Goal: Task Accomplishment & Management: Manage account settings

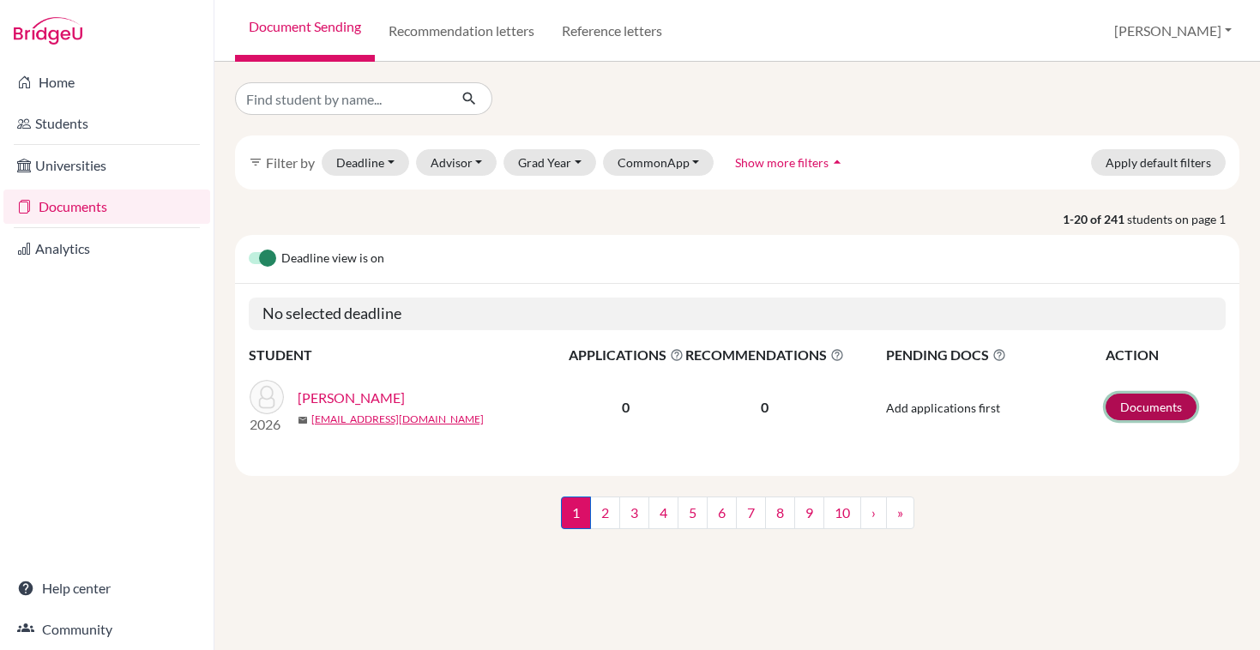
click at [1161, 415] on link "Documents" at bounding box center [1150, 407] width 91 height 27
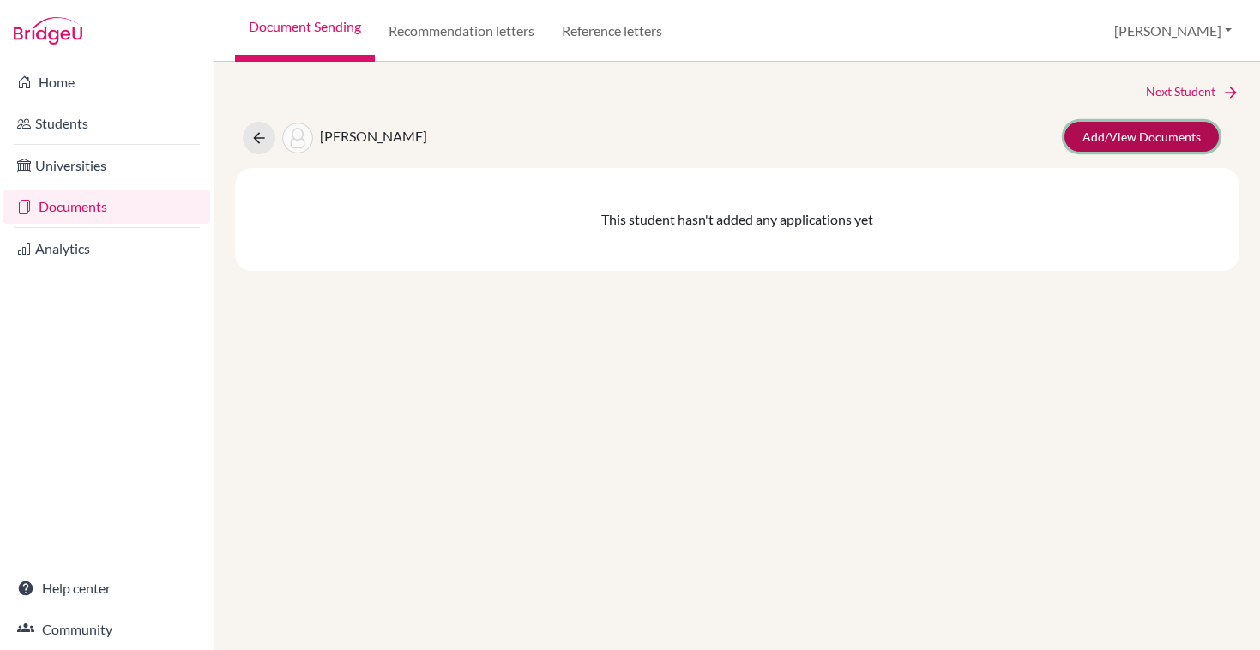
click at [1100, 139] on link "Add/View Documents" at bounding box center [1141, 137] width 154 height 30
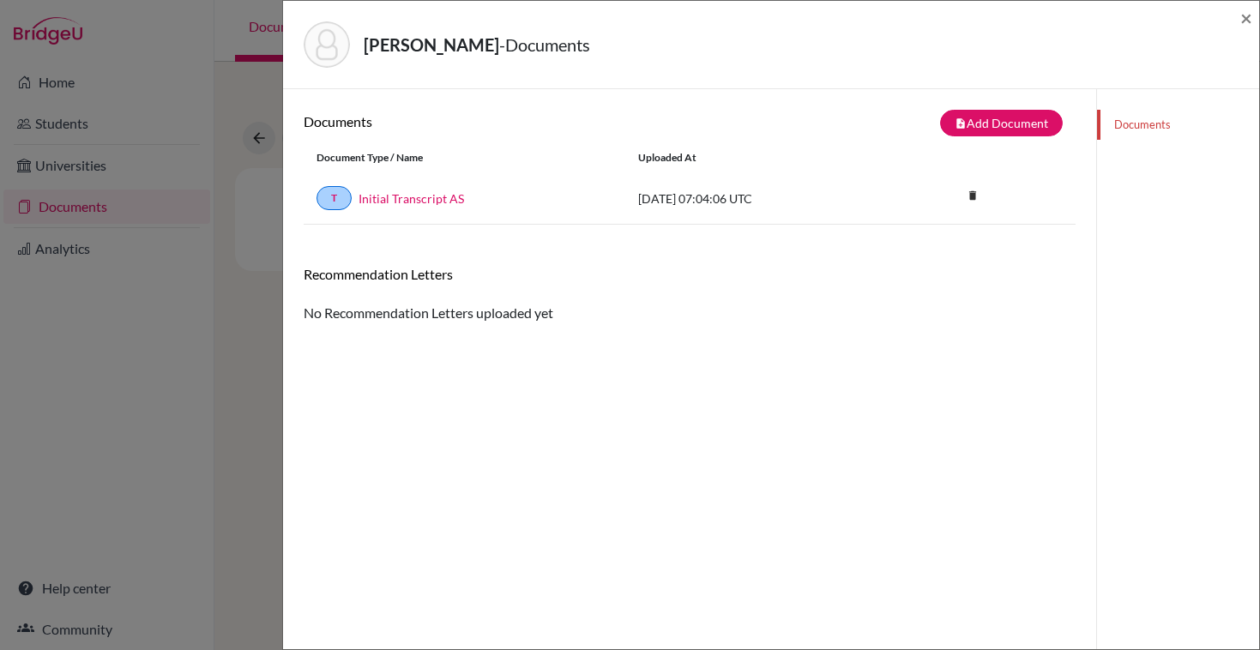
click at [244, 83] on div "[PERSON_NAME] - Documents × Documents note_add Add Document Document type Chang…" at bounding box center [630, 325] width 1260 height 650
click at [1247, 30] on div "×" at bounding box center [1246, 45] width 12 height 74
click at [1247, 28] on span "×" at bounding box center [1246, 17] width 12 height 25
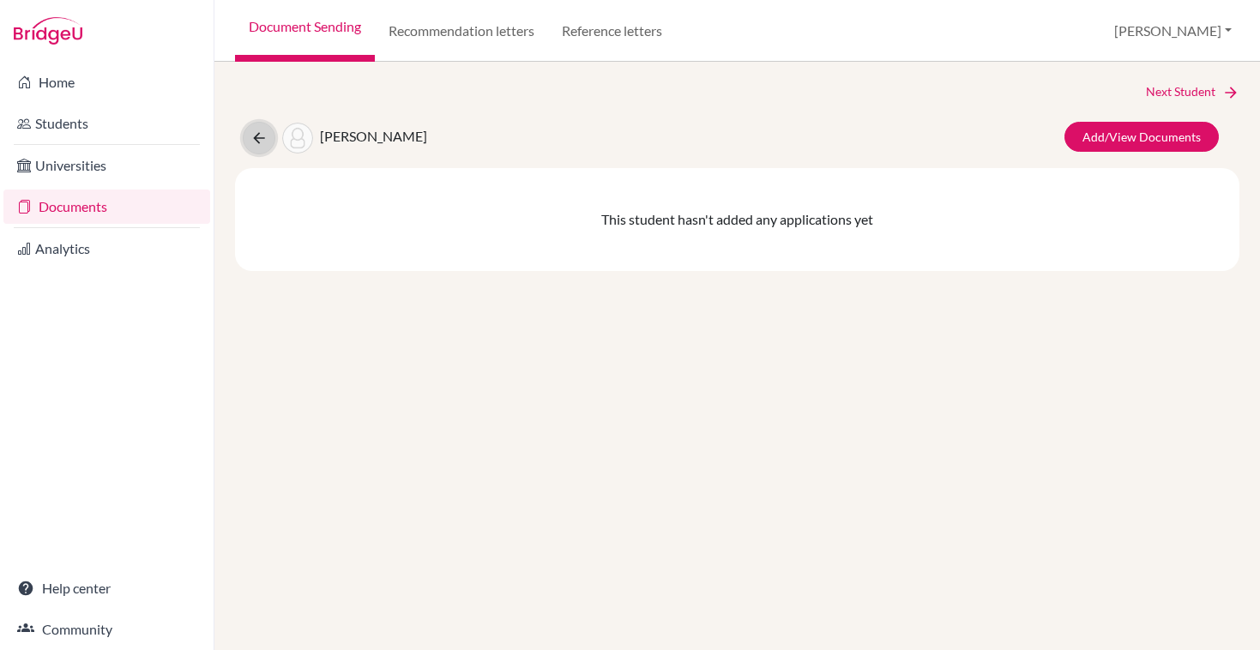
click at [256, 136] on icon at bounding box center [258, 137] width 17 height 17
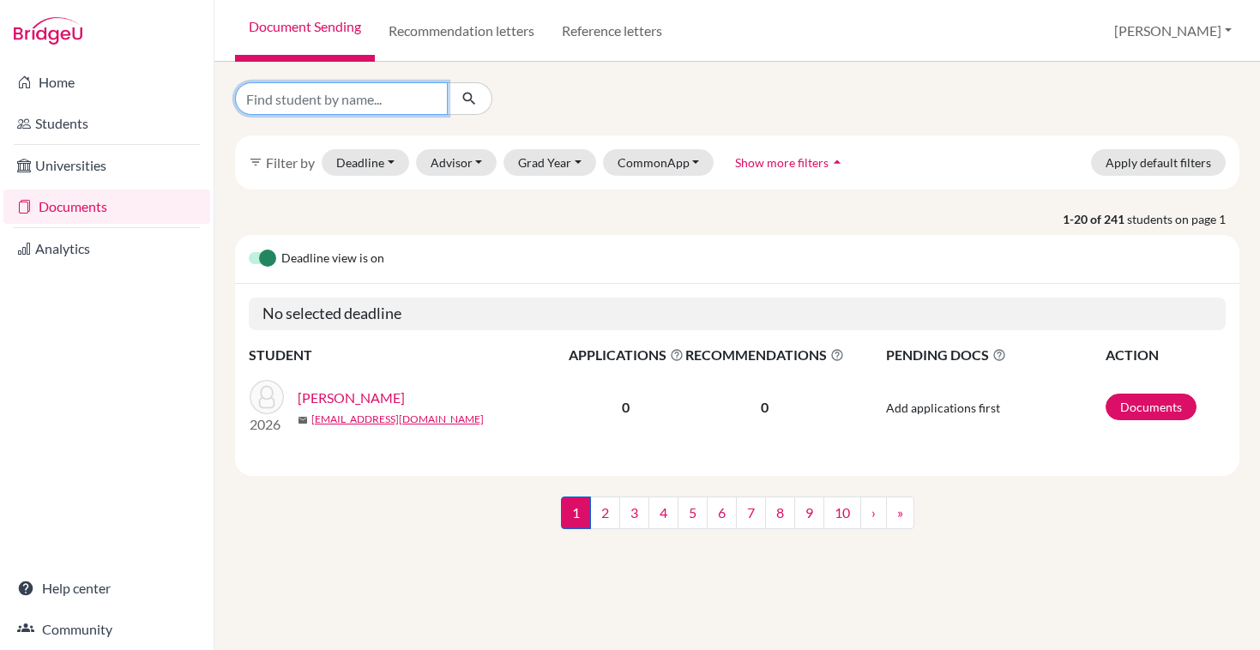
click at [348, 104] on input "Find student by name..." at bounding box center [341, 98] width 213 height 33
type input "с"
click at [337, 91] on input "sah" at bounding box center [341, 98] width 213 height 33
type input "s"
click at [319, 94] on input "Find student by name..." at bounding box center [341, 98] width 213 height 33
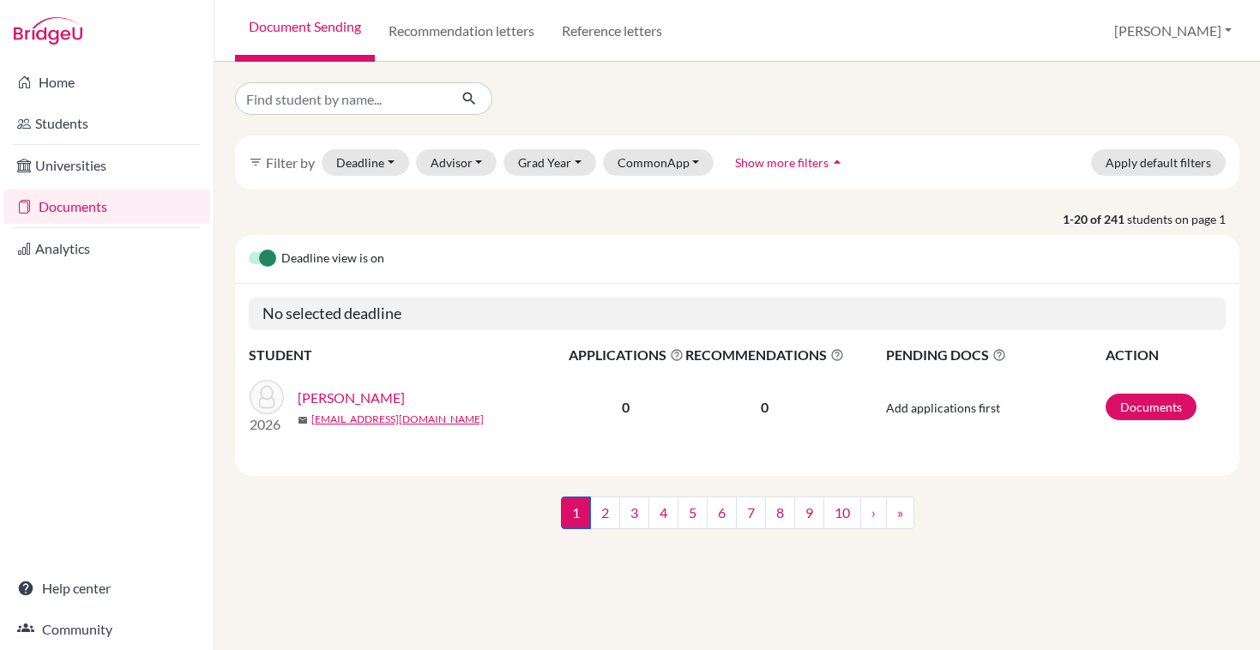
click at [76, 203] on link "Documents" at bounding box center [106, 207] width 207 height 34
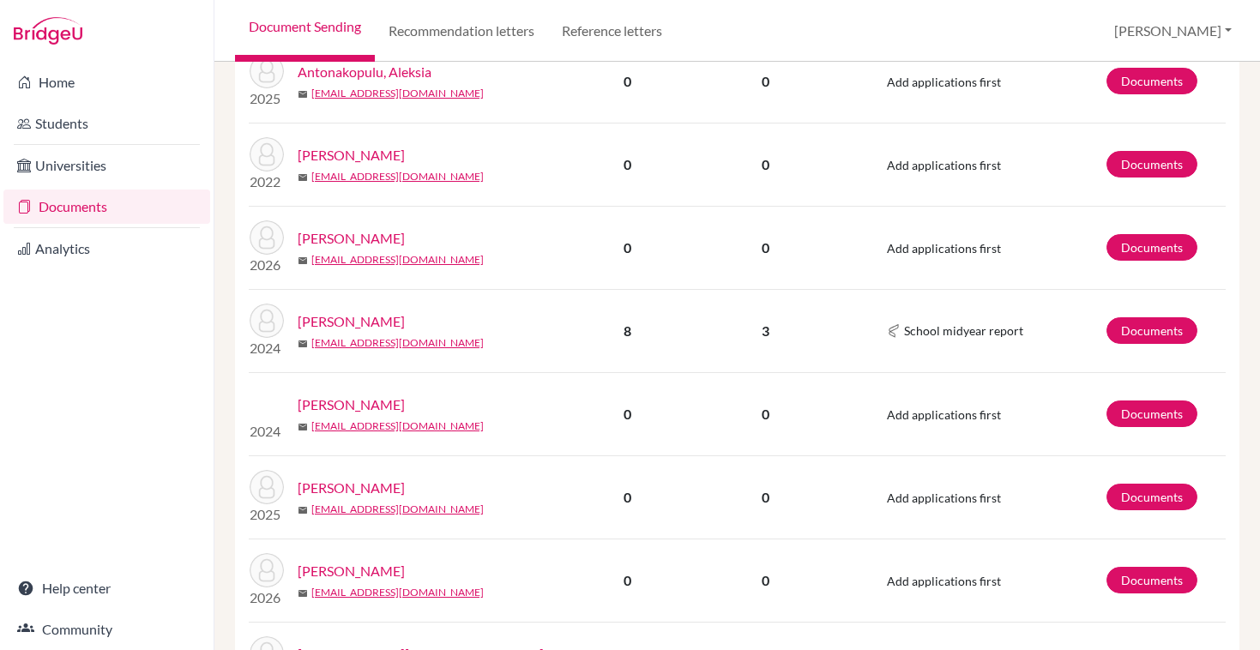
scroll to position [1514, 0]
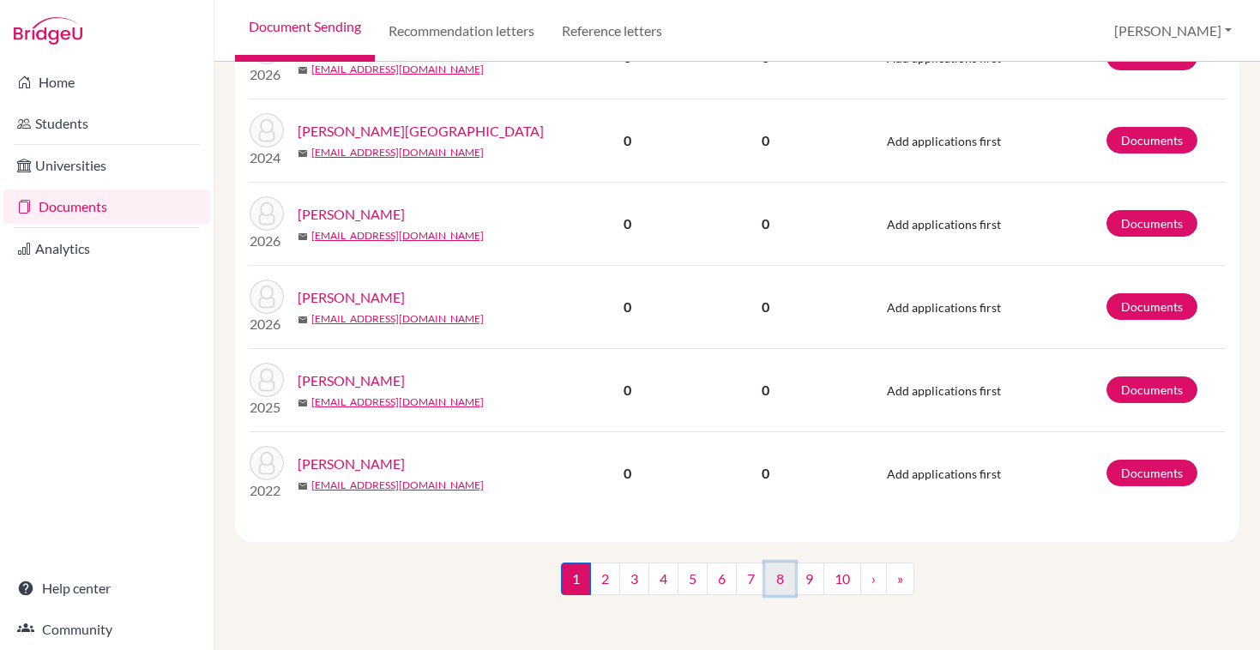
click at [777, 579] on link "8" at bounding box center [780, 579] width 30 height 33
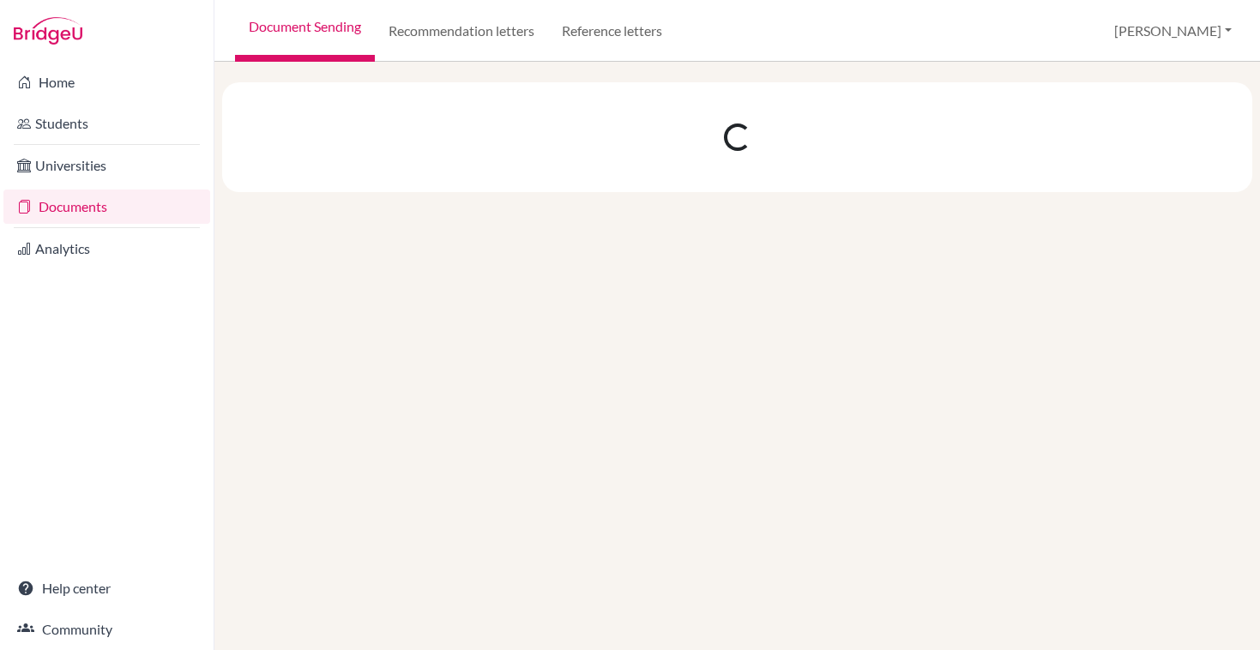
scroll to position [0, 0]
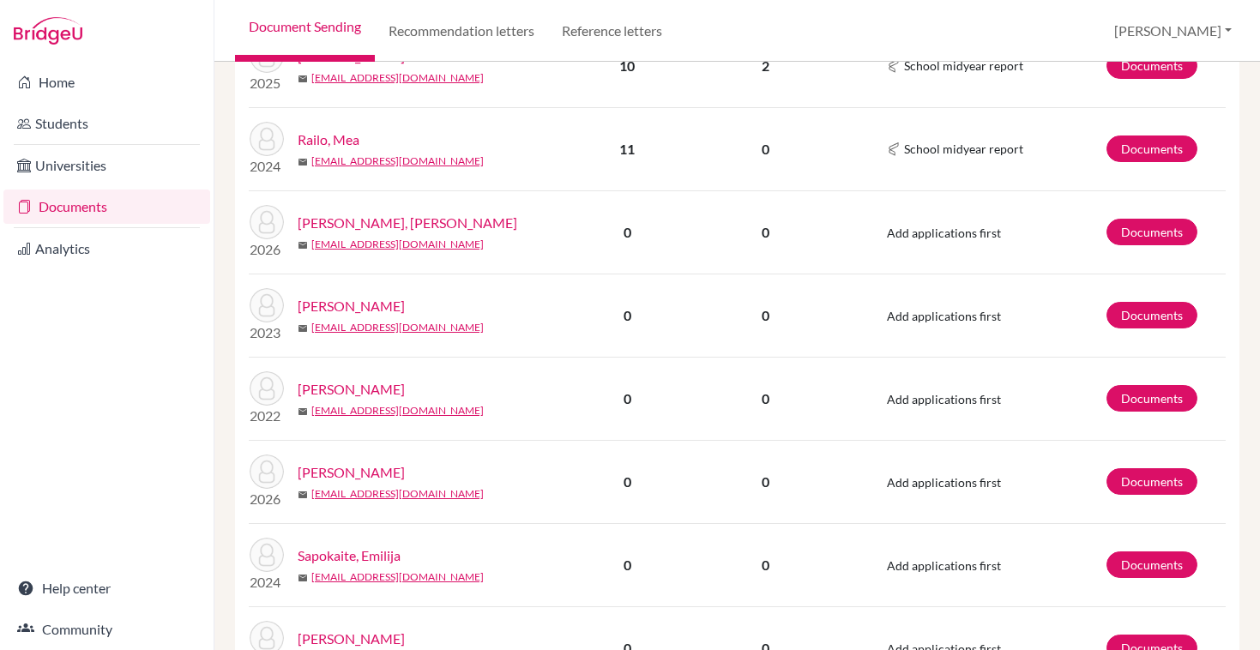
scroll to position [1069, 0]
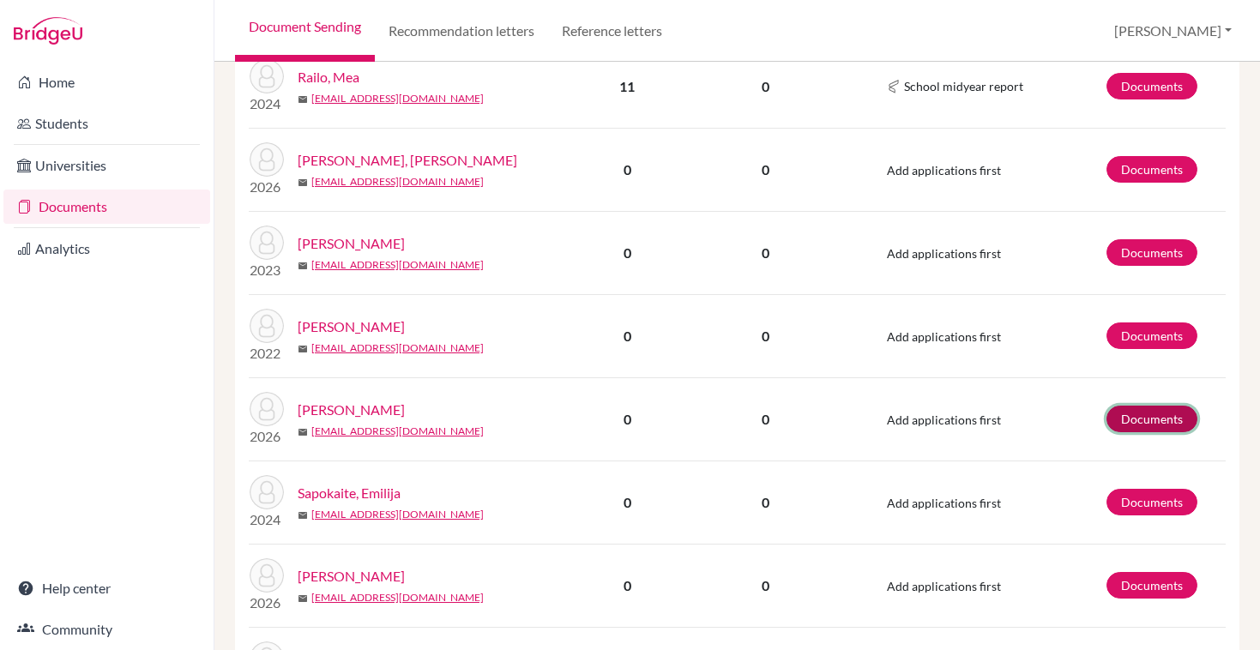
click at [1171, 412] on link "Documents" at bounding box center [1151, 419] width 91 height 27
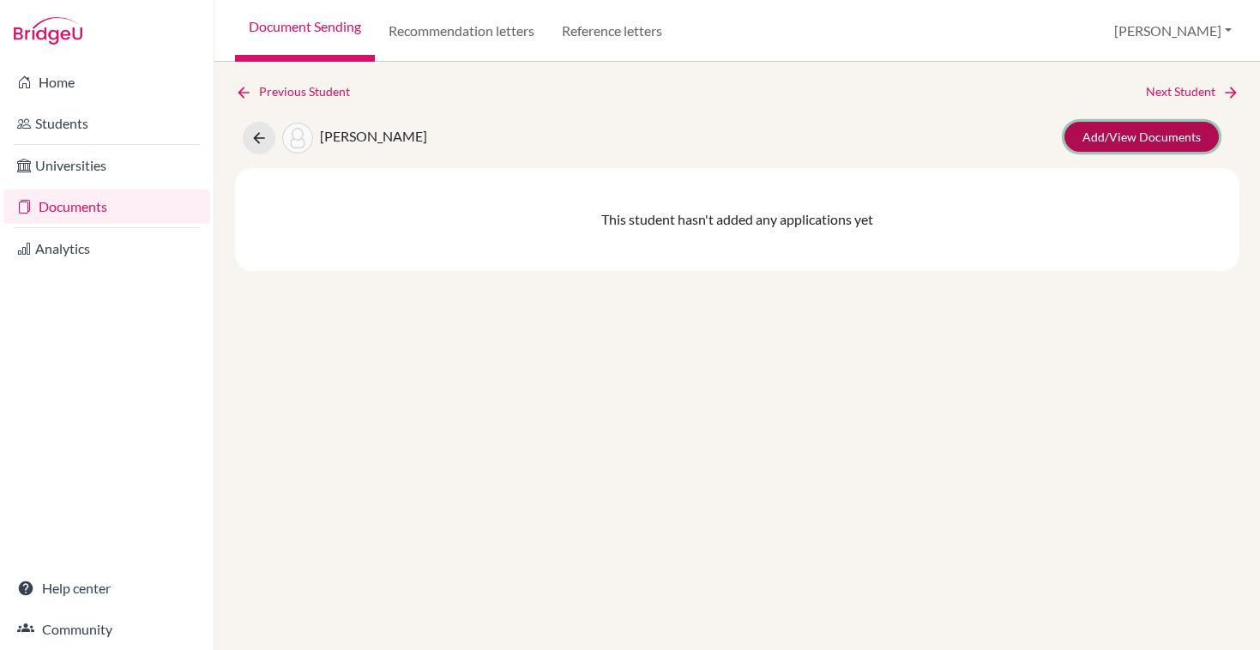
click at [1114, 135] on link "Add/View Documents" at bounding box center [1141, 137] width 154 height 30
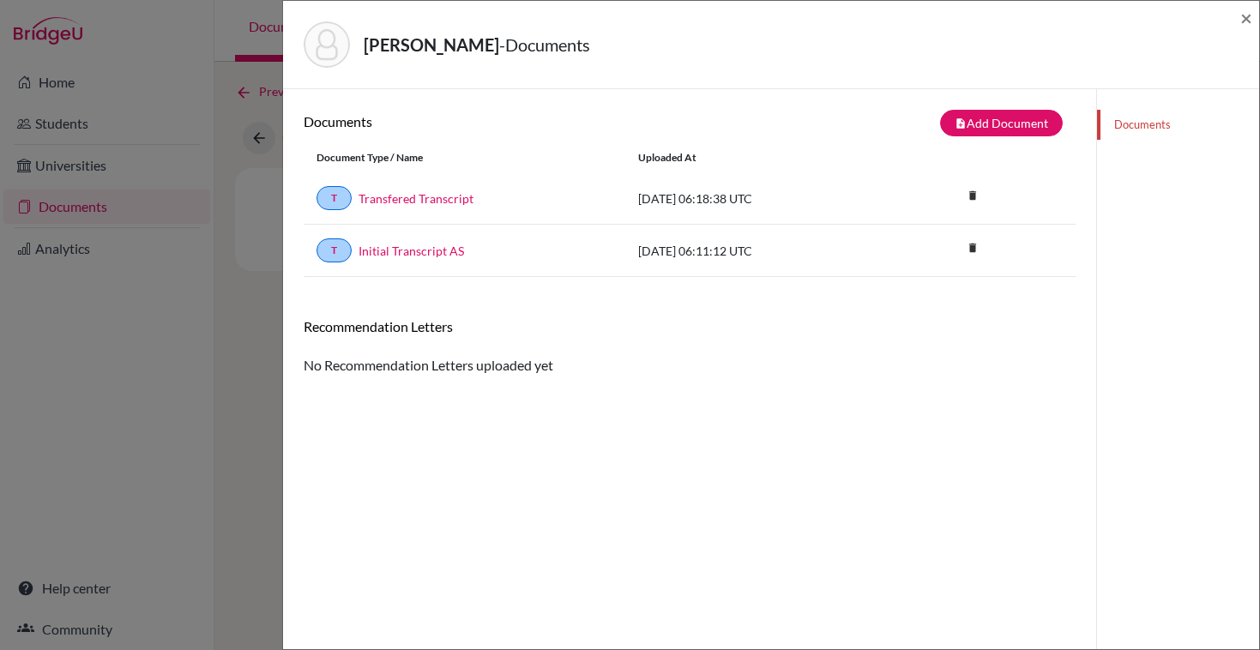
click at [261, 318] on div "Sahu, Risi - Documents × Documents note_add Add Document Document type Change e…" at bounding box center [630, 325] width 1260 height 650
click at [1247, 17] on span "×" at bounding box center [1246, 17] width 12 height 25
